Goal: Task Accomplishment & Management: Manage account settings

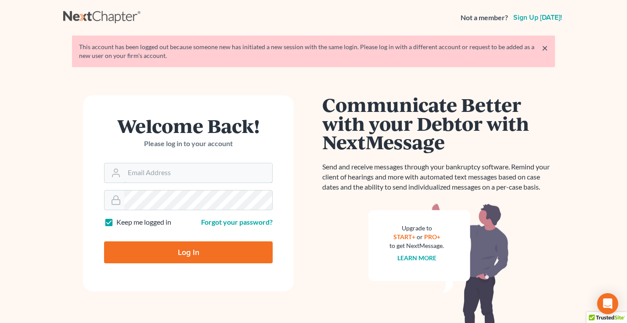
type input "[EMAIL_ADDRESS][DOMAIN_NAME]"
click at [171, 254] on input "Log In" at bounding box center [188, 252] width 169 height 22
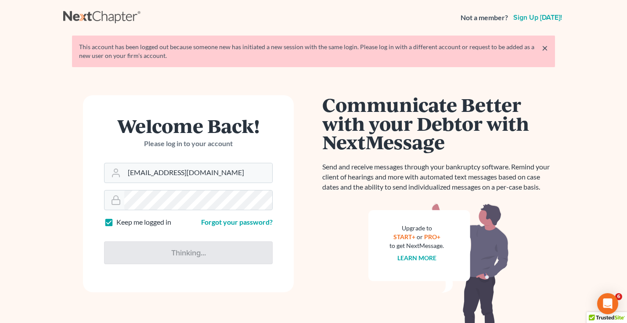
type input "Thinking..."
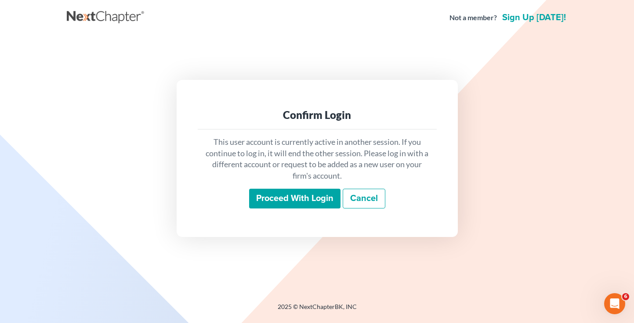
click at [277, 206] on input "Proceed with login" at bounding box center [294, 199] width 91 height 20
